Goal: Transaction & Acquisition: Purchase product/service

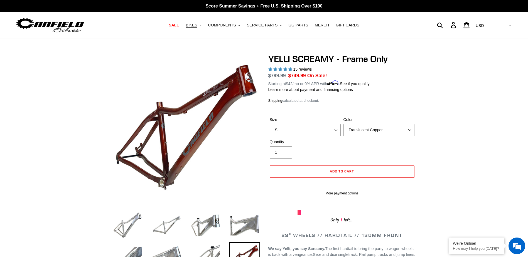
select select "highest-rating"
click at [197, 24] on span "BIKES" at bounding box center [191, 25] width 11 height 5
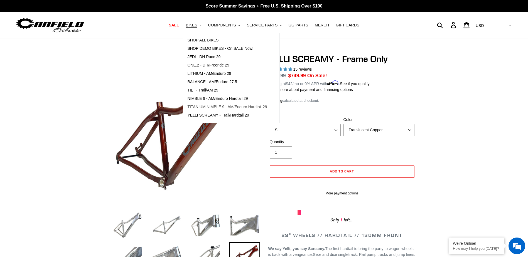
click at [220, 106] on span "TITANIUM NIMBLE 9 - AM/Enduro Hardtail 29" at bounding box center [227, 107] width 80 height 5
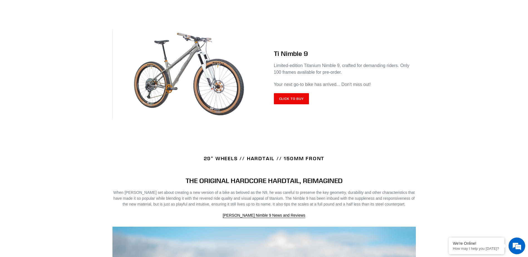
scroll to position [167, 0]
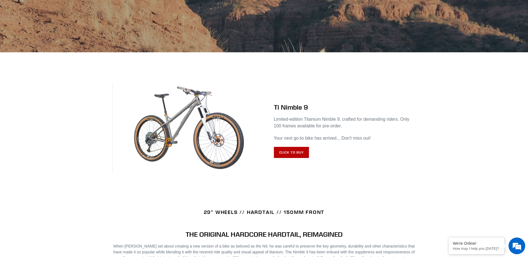
click at [302, 153] on link "Click to Buy" at bounding box center [291, 152] width 35 height 11
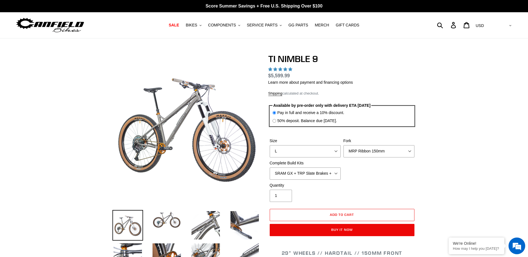
select select "highest-rating"
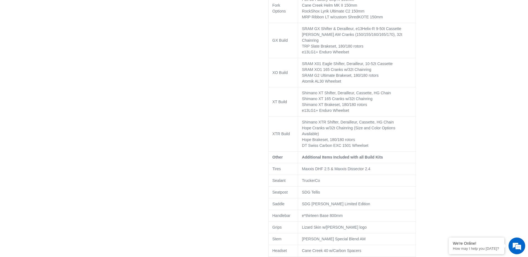
scroll to position [501, 0]
